Goal: Navigation & Orientation: Find specific page/section

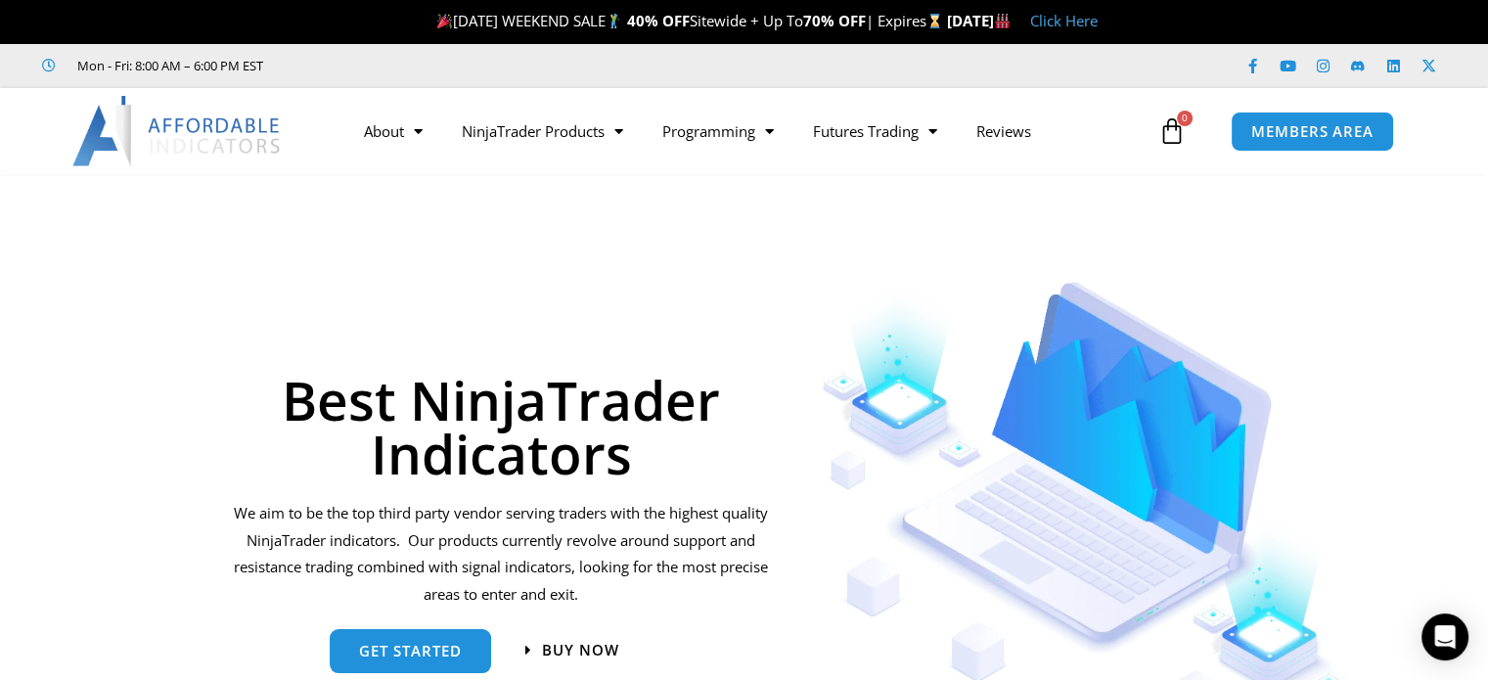
drag, startPoint x: 279, startPoint y: 527, endPoint x: 650, endPoint y: 535, distance: 370.9
click at [650, 535] on p "We aim to be the top third party vendor serving traders with the highest qualit…" at bounding box center [501, 554] width 541 height 109
drag, startPoint x: 506, startPoint y: 540, endPoint x: 552, endPoint y: 528, distance: 47.5
click at [552, 528] on p "We aim to be the top third party vendor serving traders with the highest qualit…" at bounding box center [501, 554] width 541 height 109
